Goal: Information Seeking & Learning: Check status

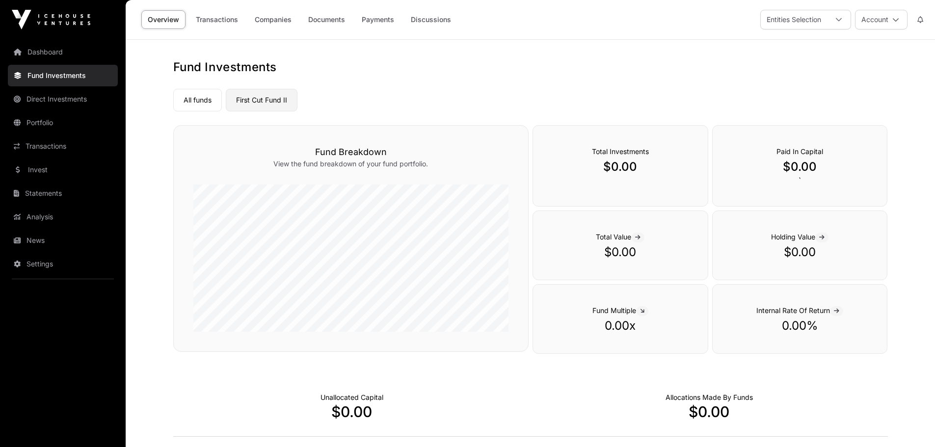
click at [254, 105] on link "First Cut Fund II" at bounding box center [262, 100] width 72 height 23
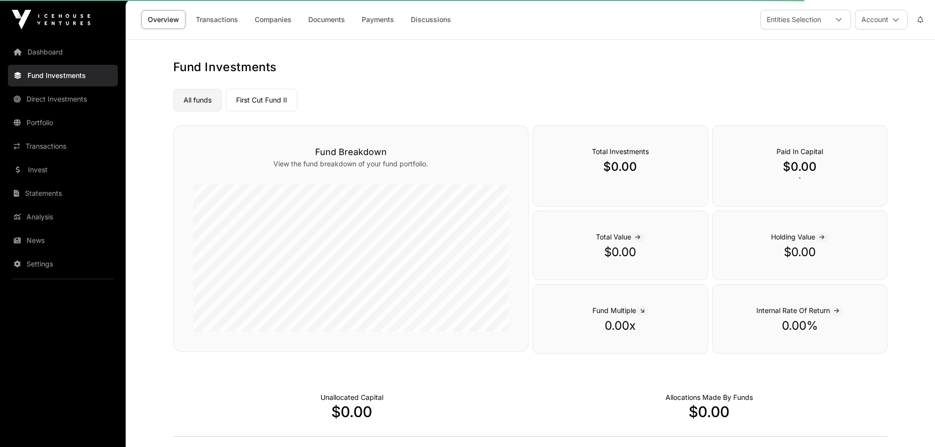
click at [206, 103] on link "All funds" at bounding box center [197, 100] width 49 height 23
click at [842, 19] on div at bounding box center [839, 19] width 24 height 19
click at [633, 65] on h1 "Fund Investments" at bounding box center [530, 67] width 714 height 16
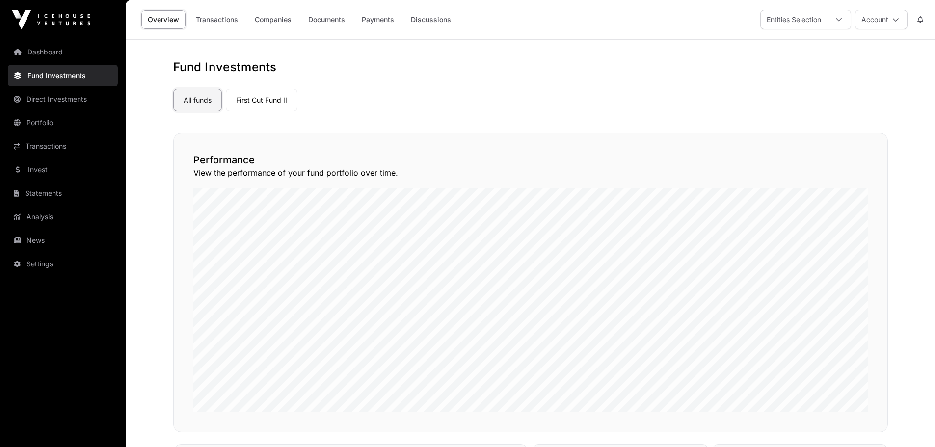
click at [198, 104] on link "All funds" at bounding box center [197, 100] width 49 height 23
click at [839, 22] on icon at bounding box center [838, 19] width 7 height 7
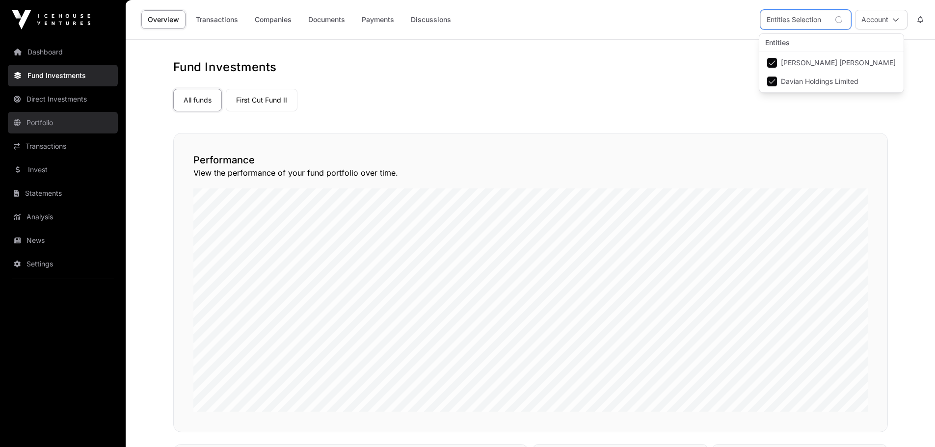
click at [41, 124] on link "Portfolio" at bounding box center [63, 123] width 110 height 22
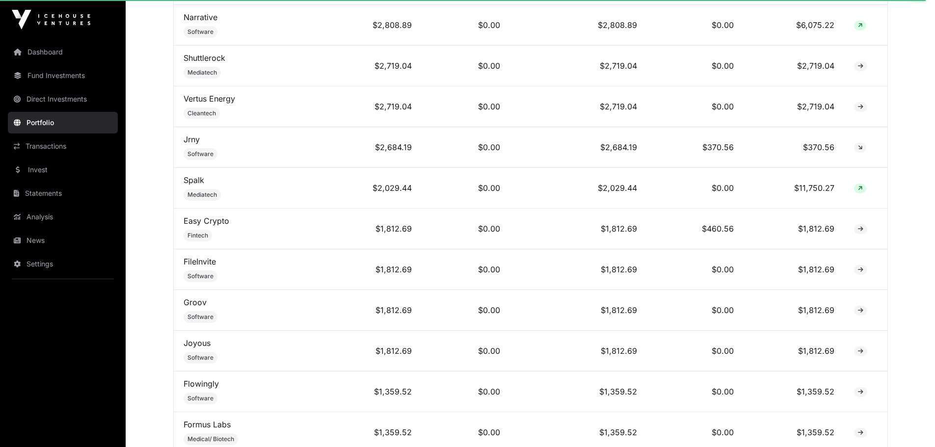
scroll to position [1374, 0]
click at [860, 231] on icon at bounding box center [860, 228] width 5 height 6
click at [211, 225] on link "Easy Crypto" at bounding box center [206, 220] width 46 height 10
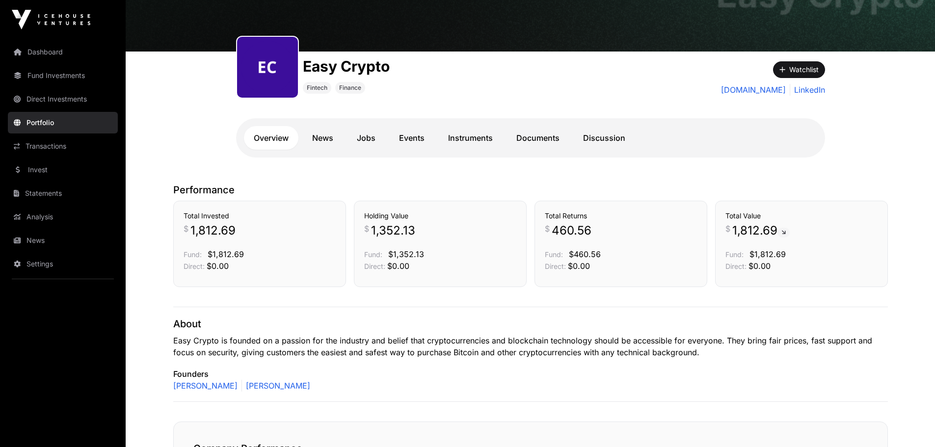
scroll to position [56, 0]
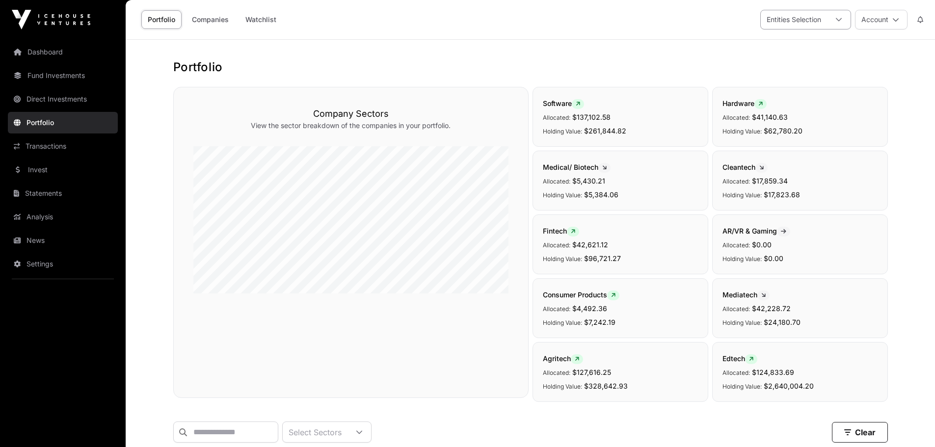
click at [841, 20] on icon at bounding box center [838, 19] width 7 height 7
click at [782, 63] on span "[PERSON_NAME] [PERSON_NAME]" at bounding box center [837, 62] width 115 height 7
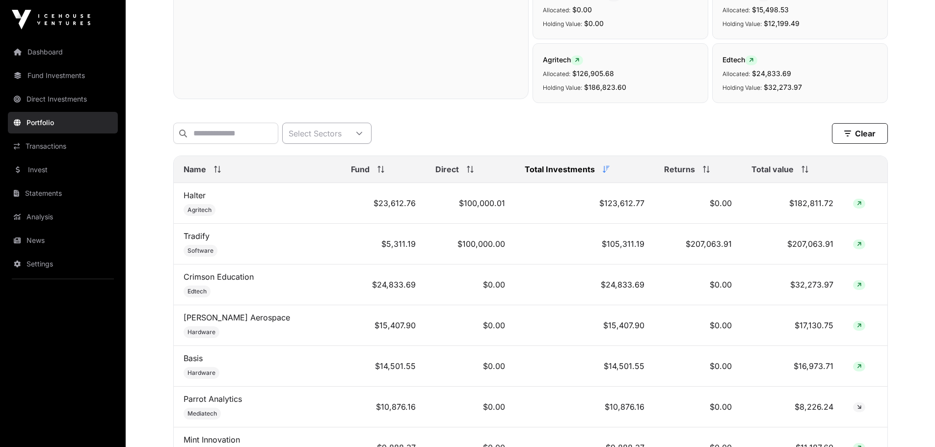
scroll to position [73, 0]
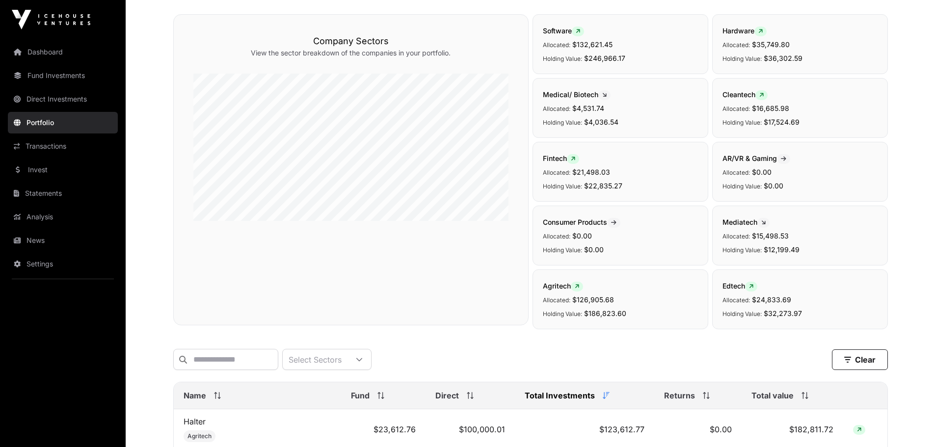
click at [585, 57] on span "$246,966.17" at bounding box center [604, 58] width 41 height 8
click at [243, 365] on input "text" at bounding box center [225, 359] width 105 height 21
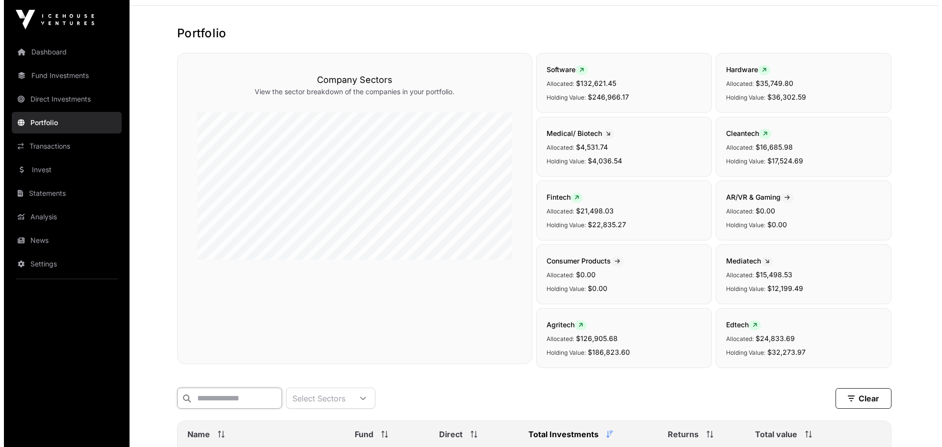
scroll to position [0, 0]
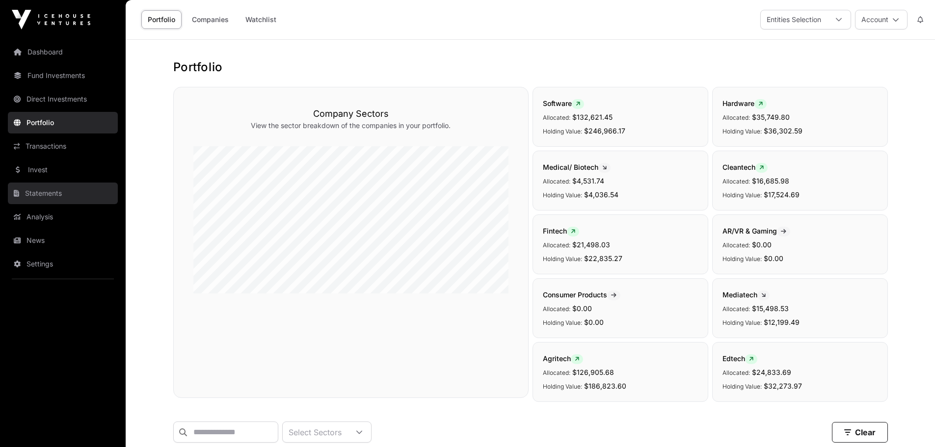
click at [62, 193] on link "Statements" at bounding box center [63, 193] width 110 height 22
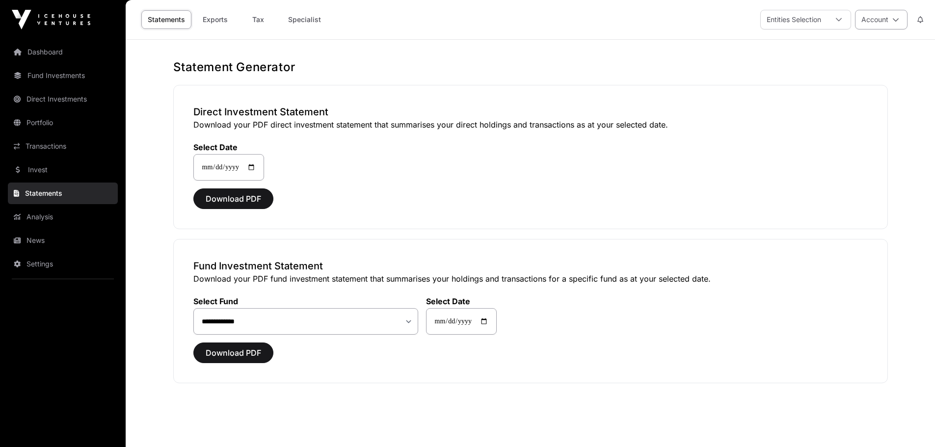
click at [887, 23] on button "Account" at bounding box center [881, 20] width 52 height 20
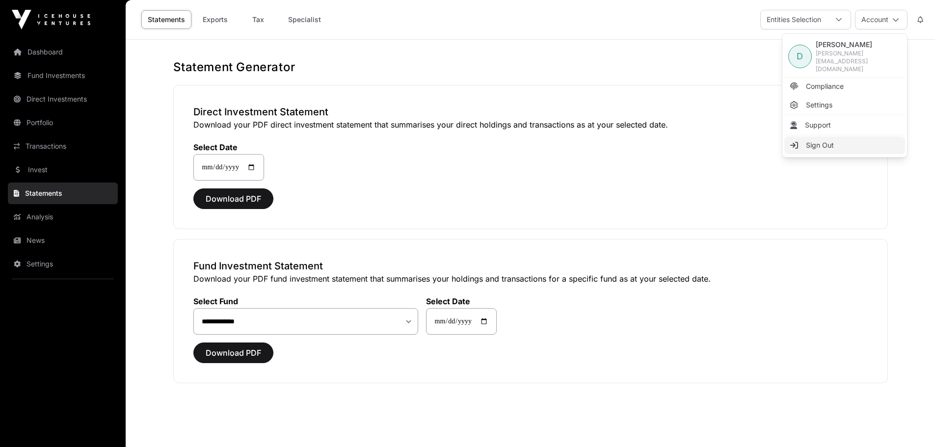
click at [824, 140] on span "Sign Out" at bounding box center [820, 145] width 28 height 10
